Goal: Information Seeking & Learning: Check status

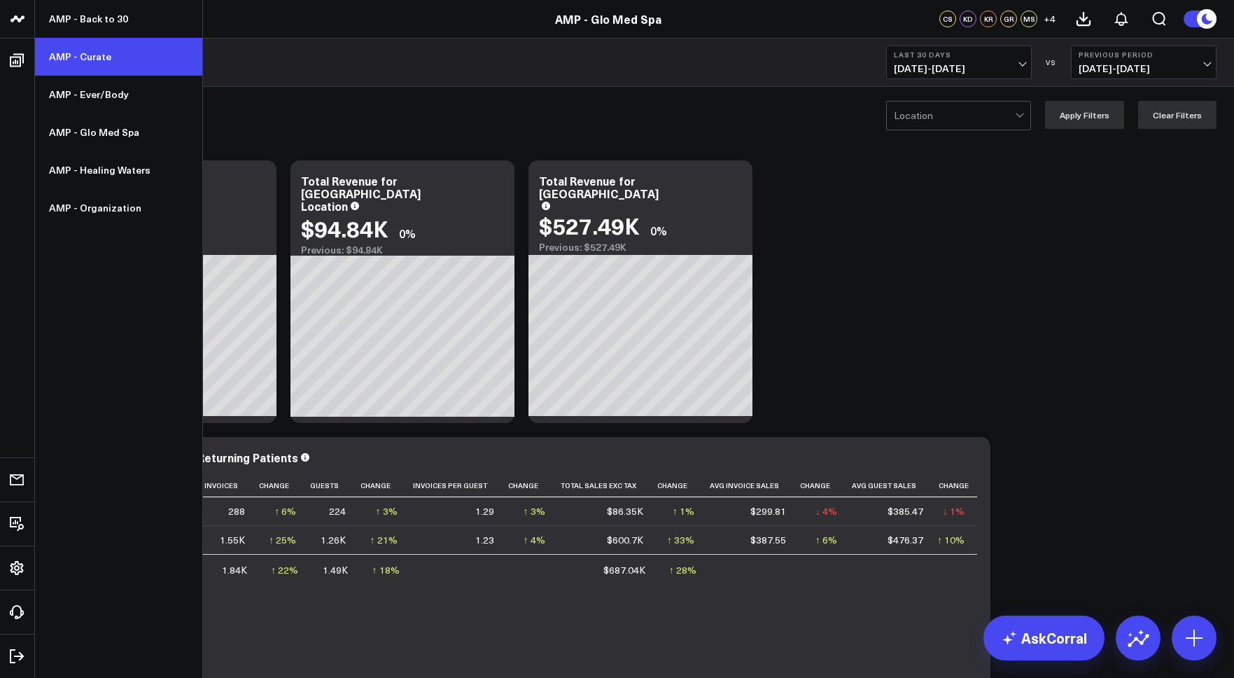
click at [93, 51] on link "AMP - Curate" at bounding box center [118, 57] width 167 height 38
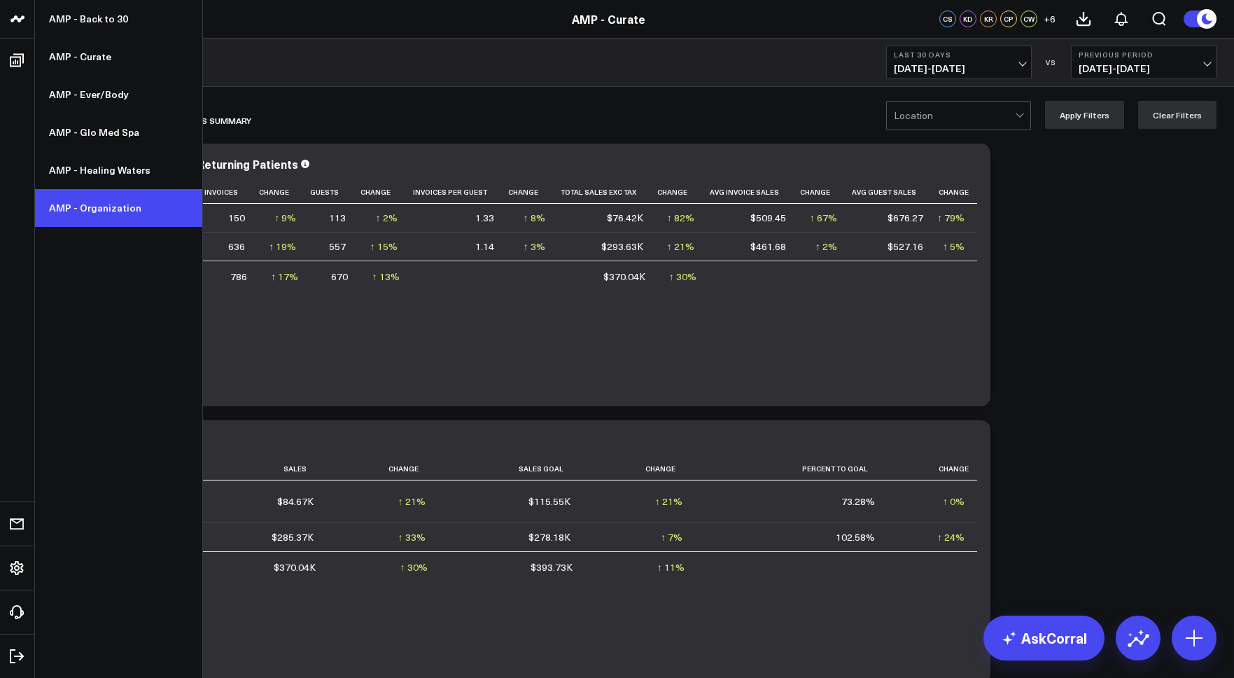
click at [85, 199] on link "AMP - Organization" at bounding box center [118, 208] width 167 height 38
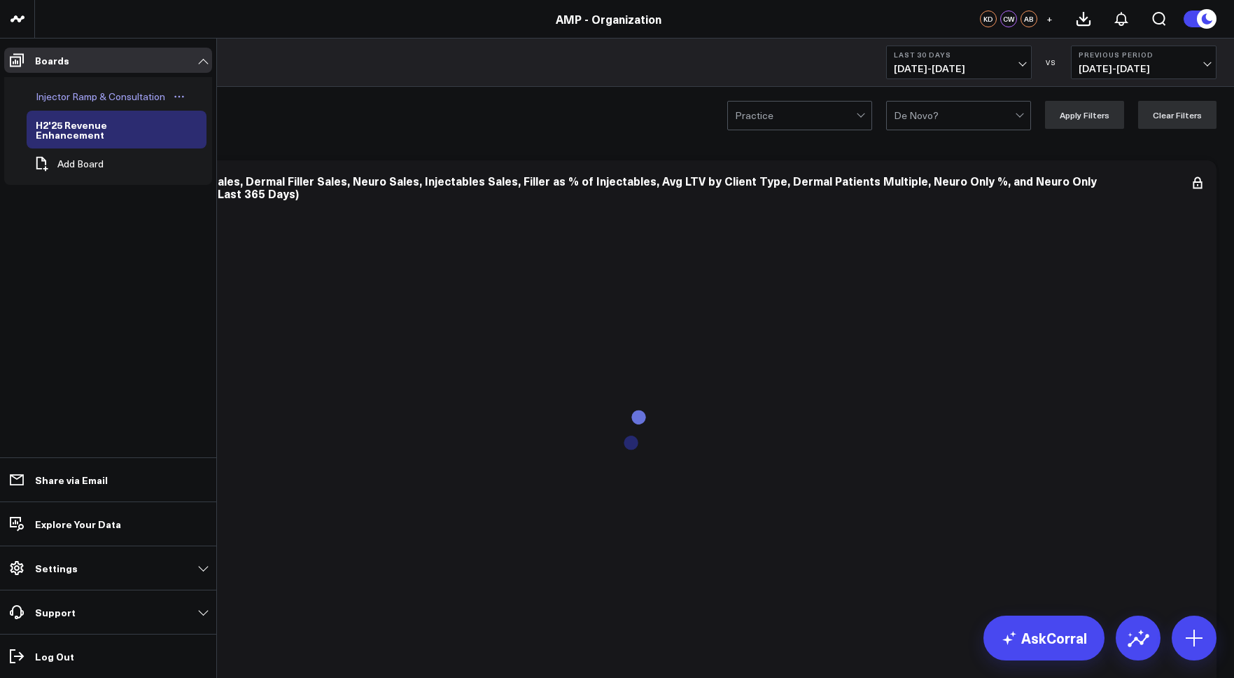
click at [78, 95] on div "Injector Ramp & Consultation" at bounding box center [100, 96] width 136 height 17
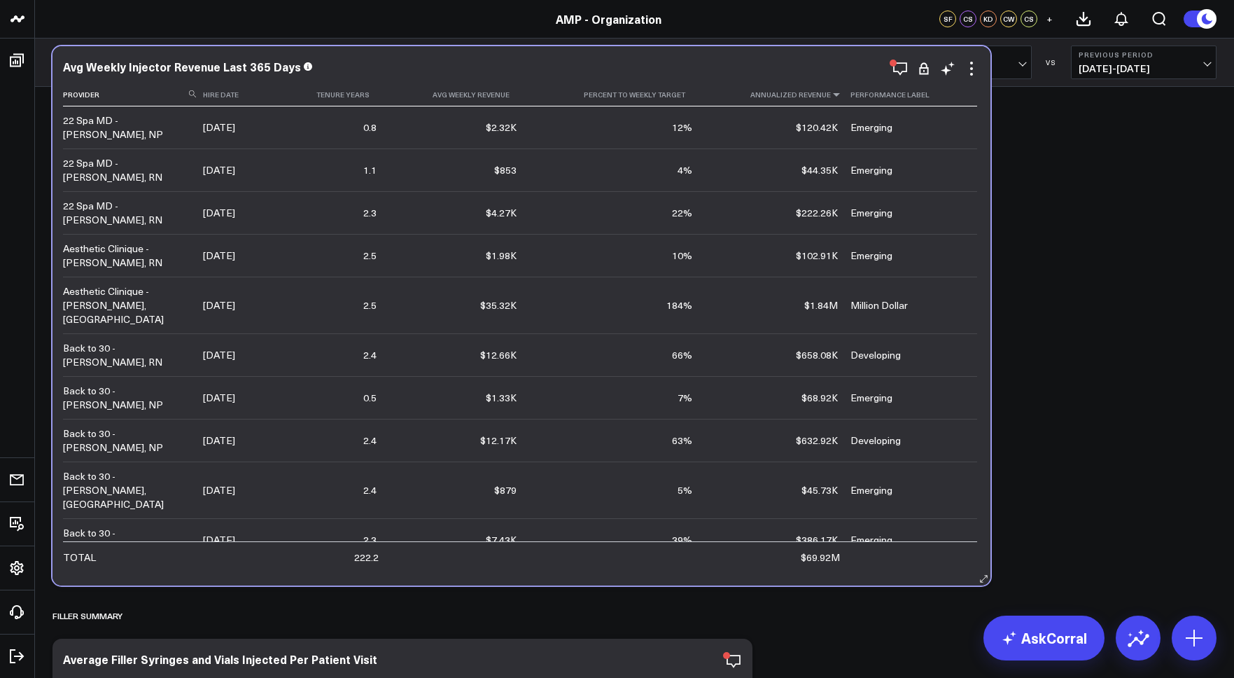
click at [833, 97] on icon at bounding box center [836, 94] width 11 height 8
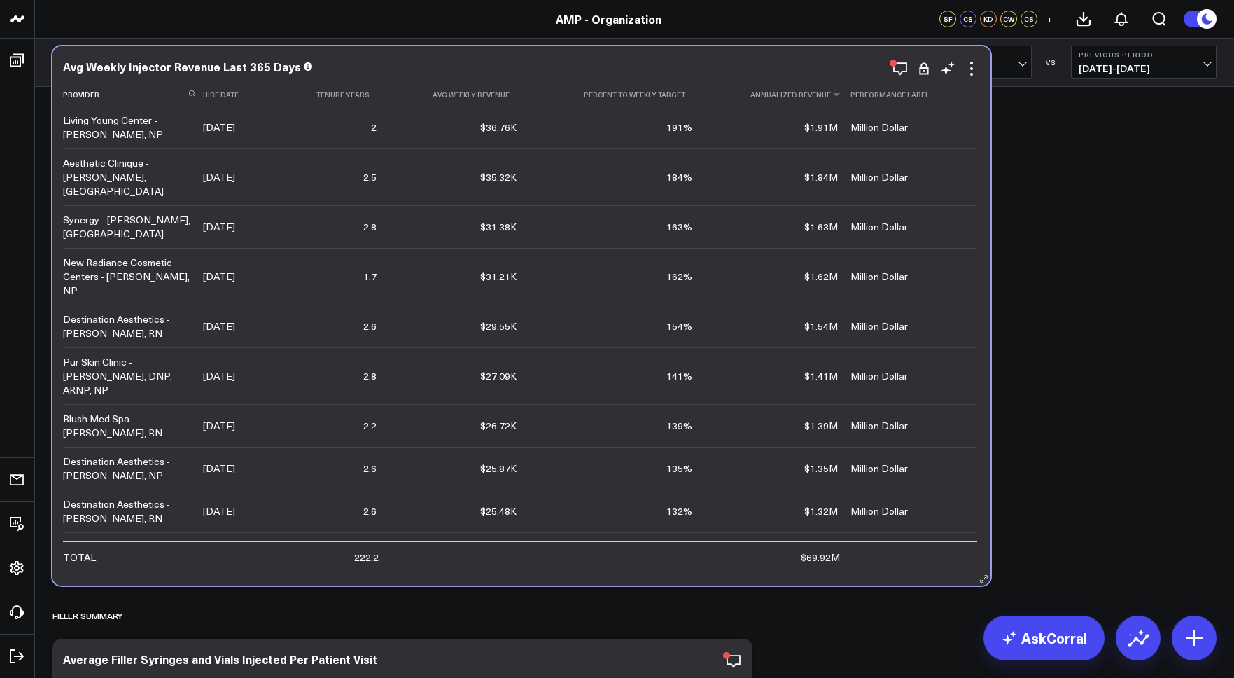
click at [839, 99] on th "Annualized Revenue" at bounding box center [778, 94] width 146 height 23
click at [247, 99] on icon at bounding box center [244, 94] width 11 height 8
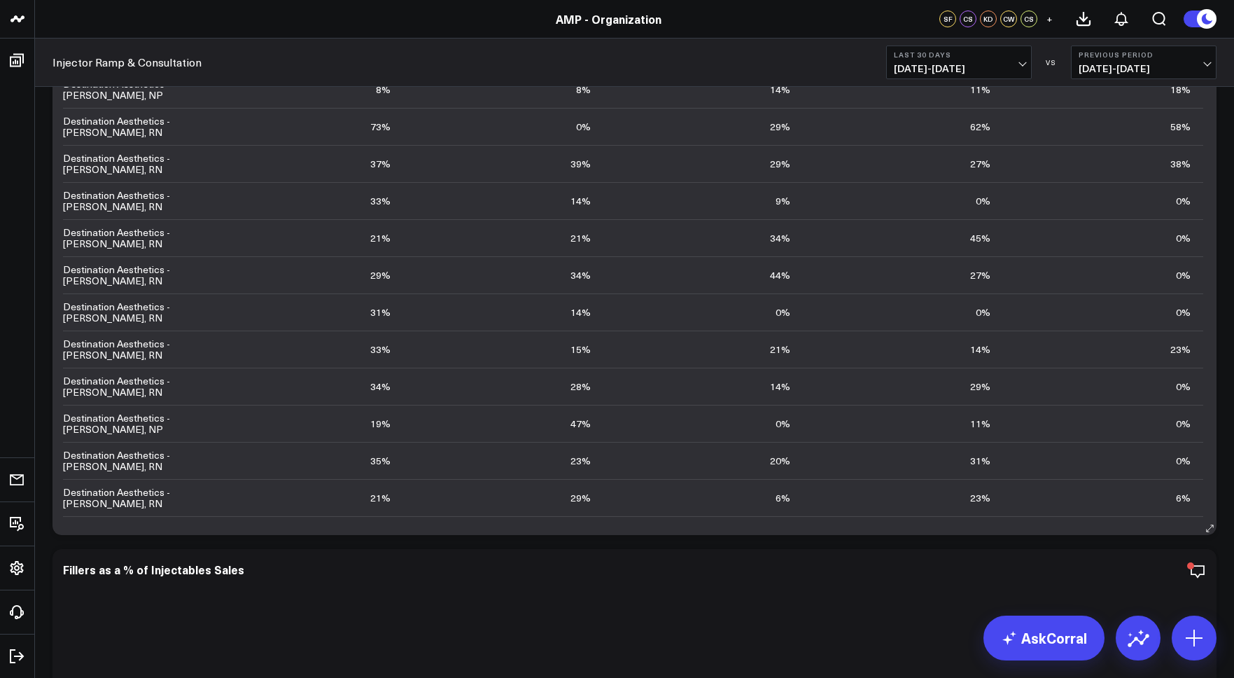
scroll to position [3322, 0]
click at [916, 57] on b "Last 30 Days" at bounding box center [959, 54] width 130 height 8
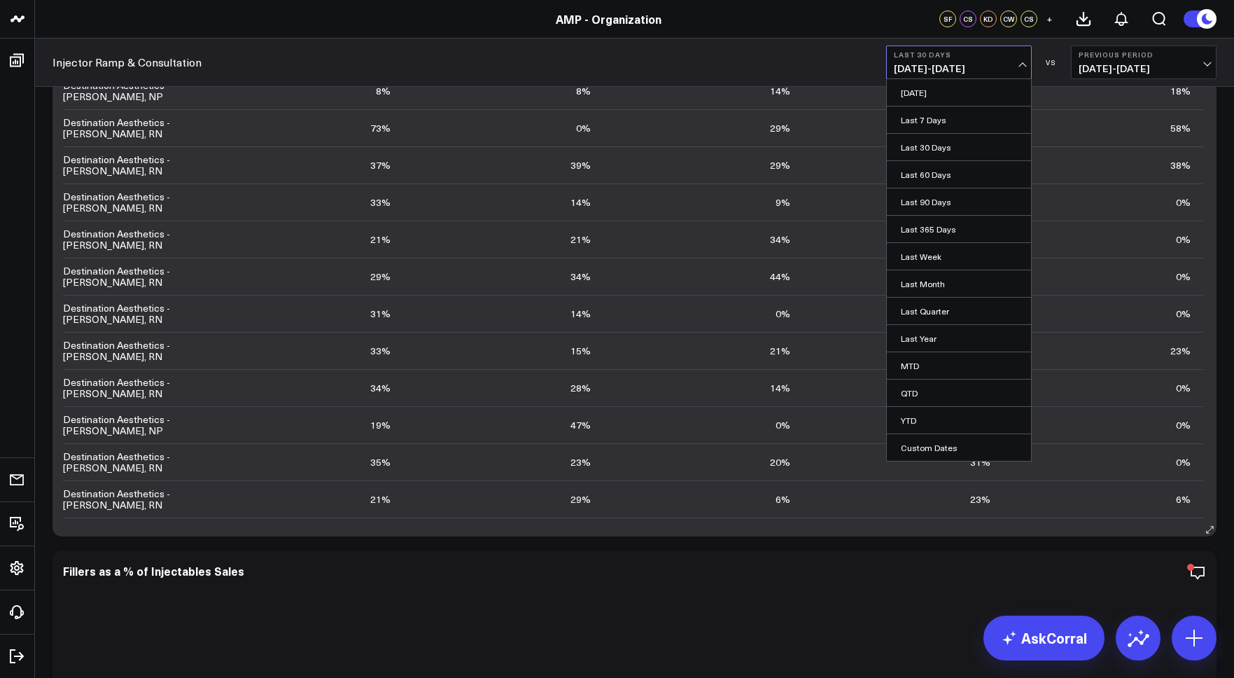
click at [931, 412] on link "YTD" at bounding box center [959, 420] width 144 height 27
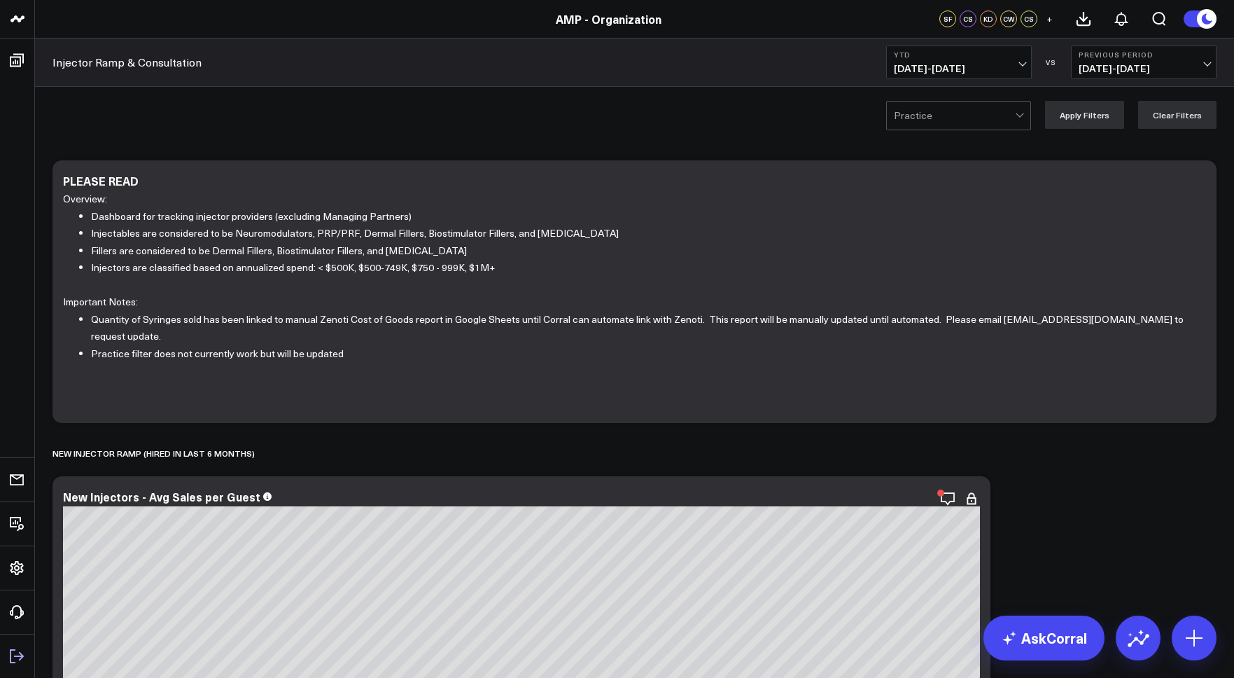
scroll to position [106, 0]
